Goal: Task Accomplishment & Management: Use online tool/utility

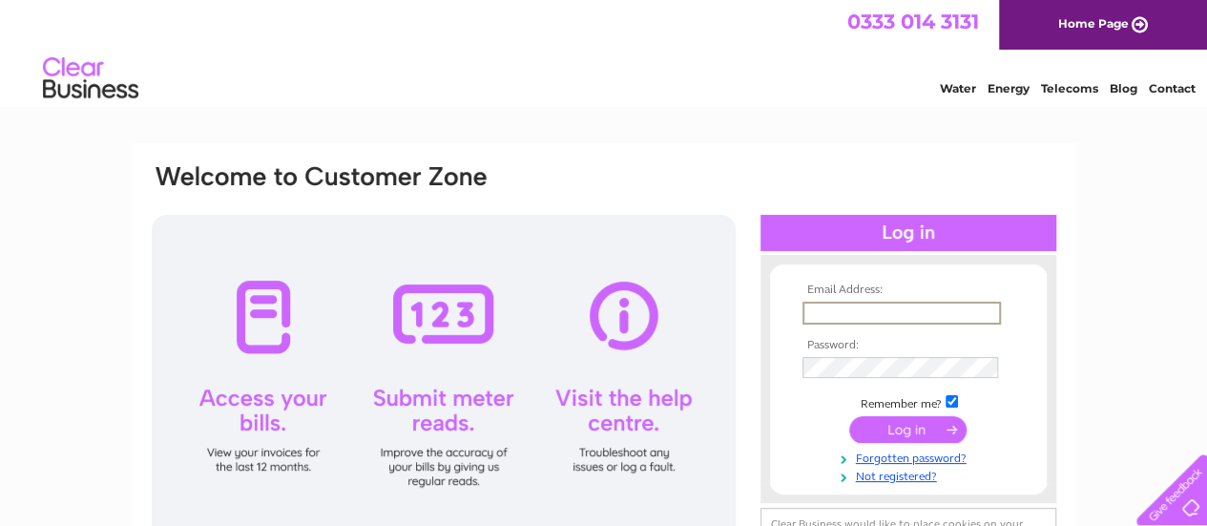
click at [829, 304] on input "text" at bounding box center [902, 313] width 198 height 23
type input "[EMAIL_ADDRESS][DOMAIN_NAME]"
click at [938, 431] on input "submit" at bounding box center [907, 430] width 117 height 27
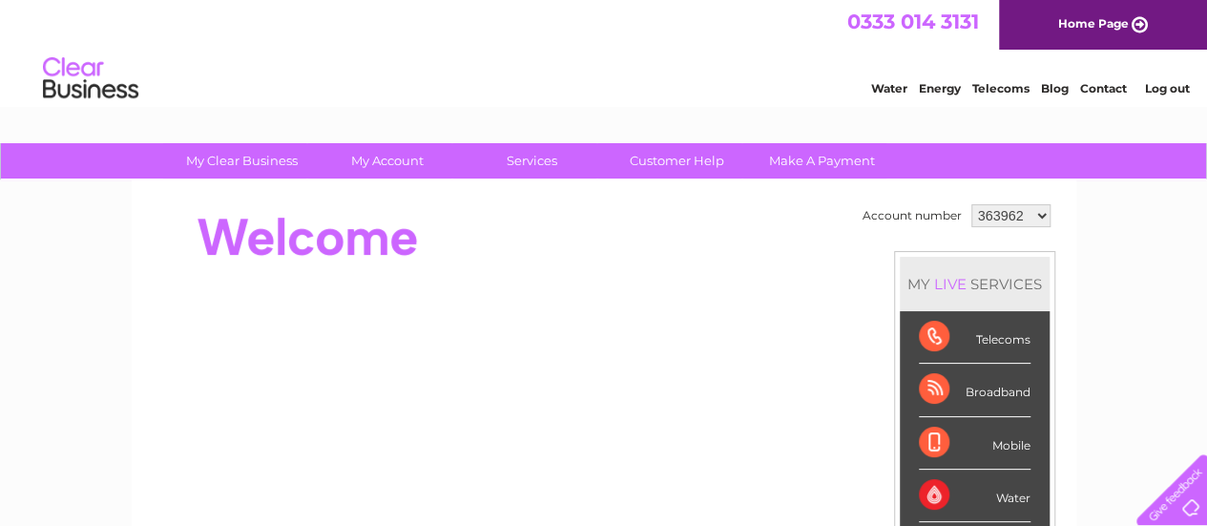
click at [1030, 214] on select "363962 1153196" at bounding box center [1010, 215] width 79 height 23
select select "1153196"
click at [971, 204] on select "363962 1153196" at bounding box center [1010, 215] width 79 height 23
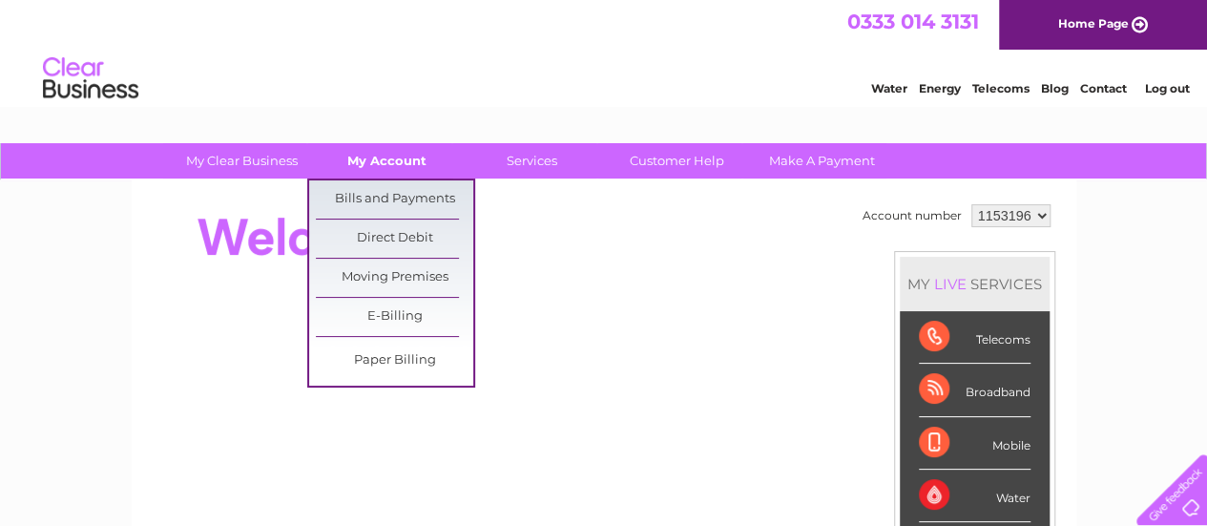
click at [376, 156] on link "My Account" at bounding box center [386, 160] width 157 height 35
click at [384, 209] on link "Bills and Payments" at bounding box center [394, 199] width 157 height 38
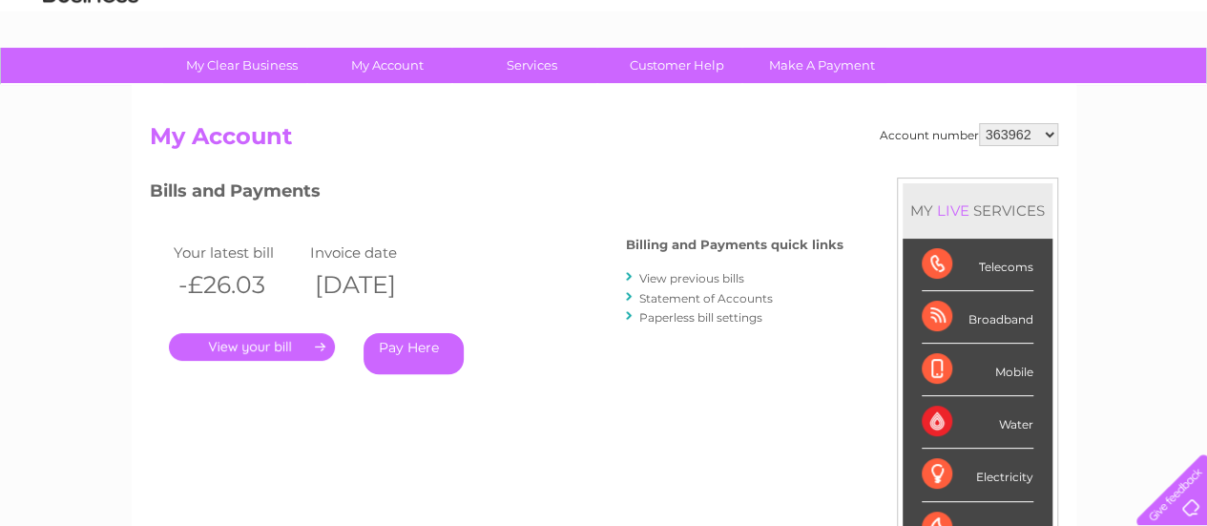
click at [1016, 127] on select "363962 1153196" at bounding box center [1018, 134] width 79 height 23
select select "1153196"
click at [980, 123] on select "363962 1153196" at bounding box center [1018, 134] width 79 height 23
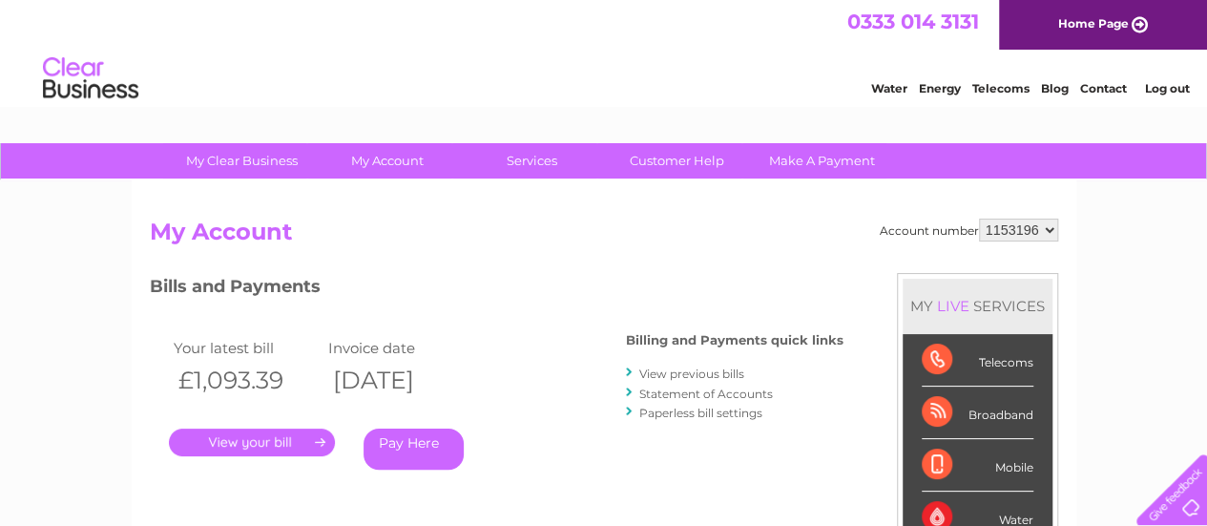
click at [243, 445] on link "." at bounding box center [252, 442] width 166 height 28
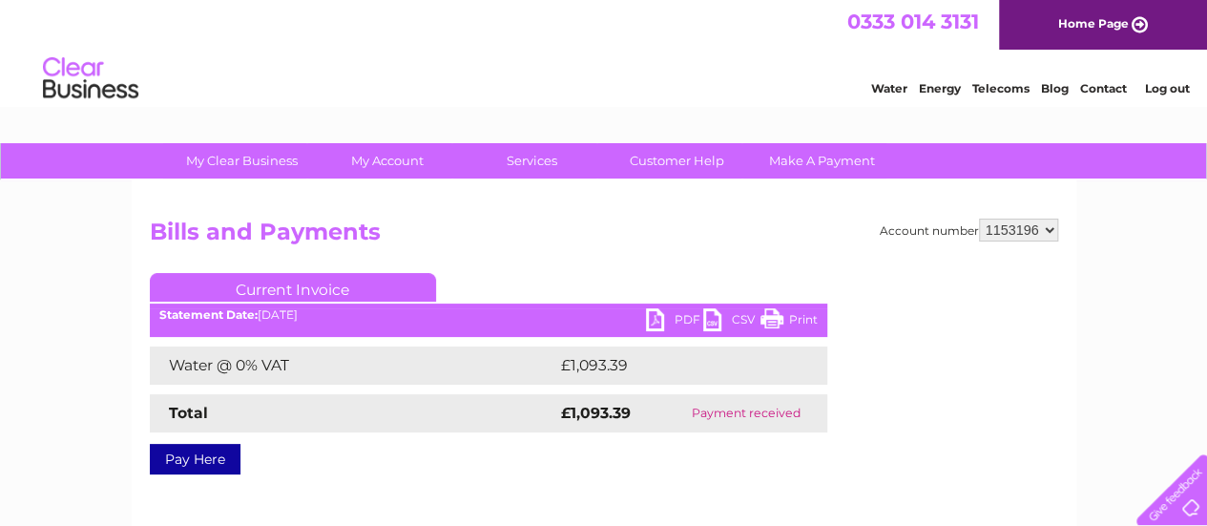
click at [662, 320] on link "PDF" at bounding box center [674, 322] width 57 height 28
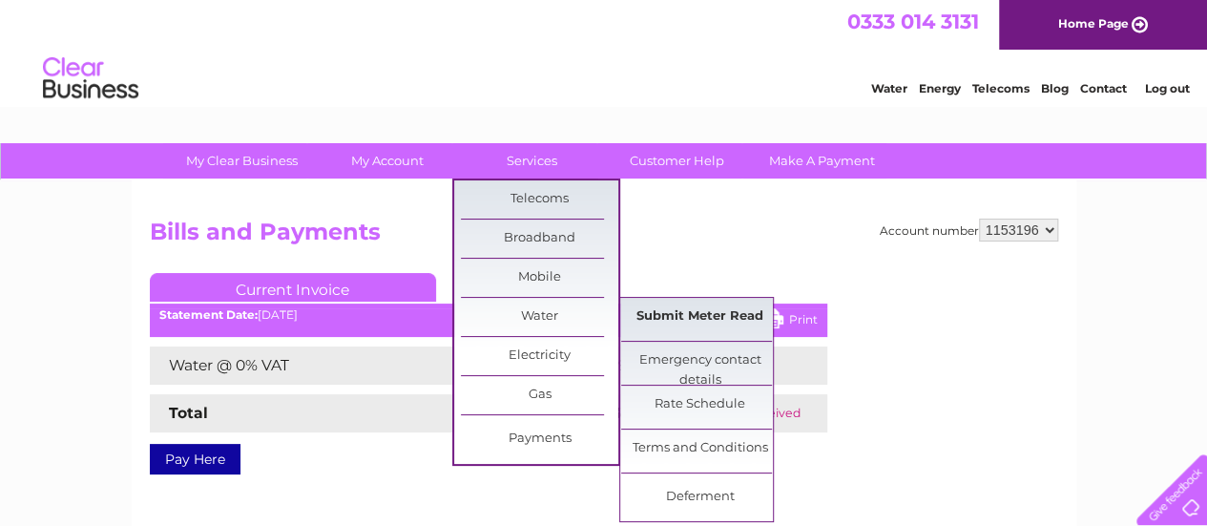
click at [703, 312] on link "Submit Meter Read" at bounding box center [699, 317] width 157 height 38
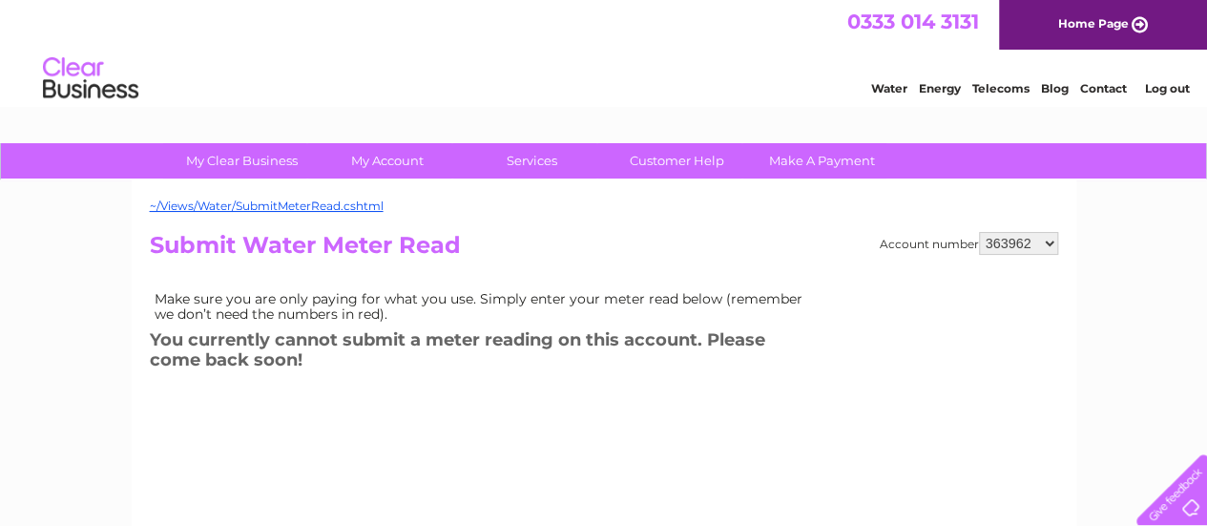
click at [1017, 250] on select "363962 1153196" at bounding box center [1018, 243] width 79 height 23
select select "1153196"
click at [980, 232] on select "363962 1153196" at bounding box center [1018, 243] width 79 height 23
click at [1041, 243] on select "363962 1153196" at bounding box center [1018, 243] width 79 height 23
select select "363962"
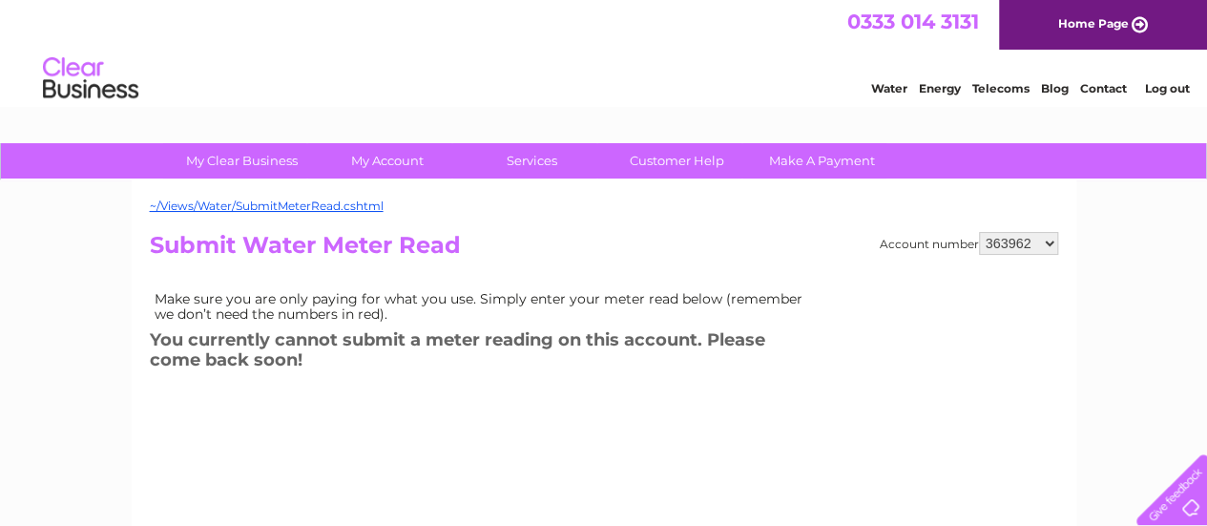
click at [980, 232] on select "363962 1153196" at bounding box center [1018, 243] width 79 height 23
click at [1006, 230] on div "~/Views/Water/SubmitMeterRead.cshtml Account number 363962 1153196 Submit Water…" at bounding box center [604, 447] width 945 height 534
select select "1153196"
click at [980, 232] on select "363962 1153196" at bounding box center [1018, 243] width 79 height 23
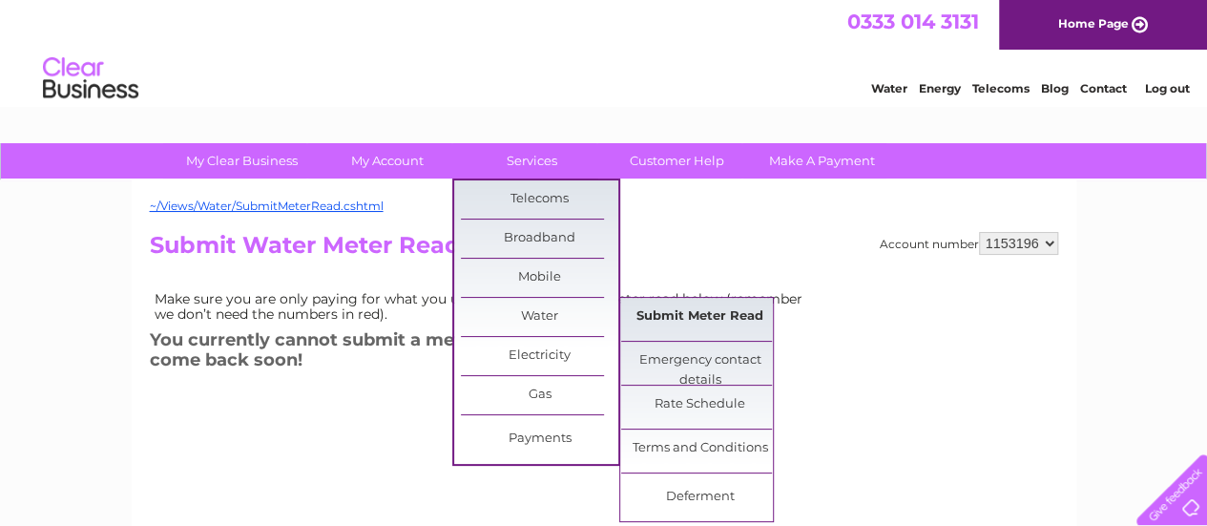
click at [689, 315] on link "Submit Meter Read" at bounding box center [699, 317] width 157 height 38
